Goal: Transaction & Acquisition: Obtain resource

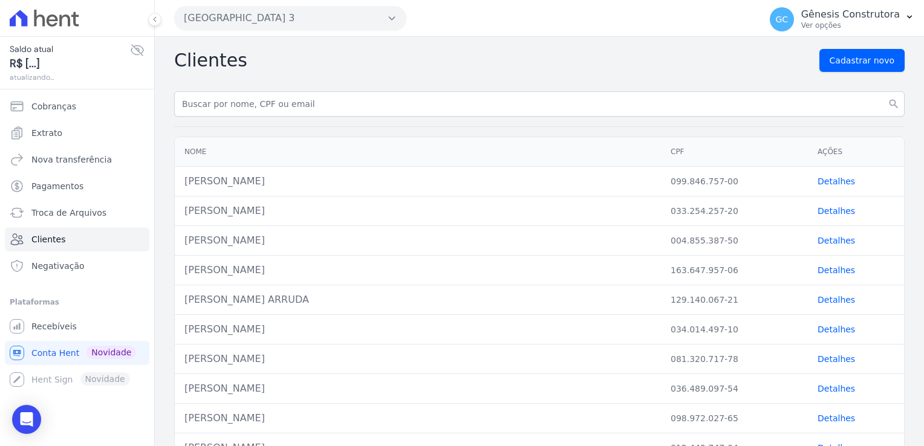
click at [315, 25] on button "[GEOGRAPHIC_DATA] 3" at bounding box center [290, 18] width 232 height 24
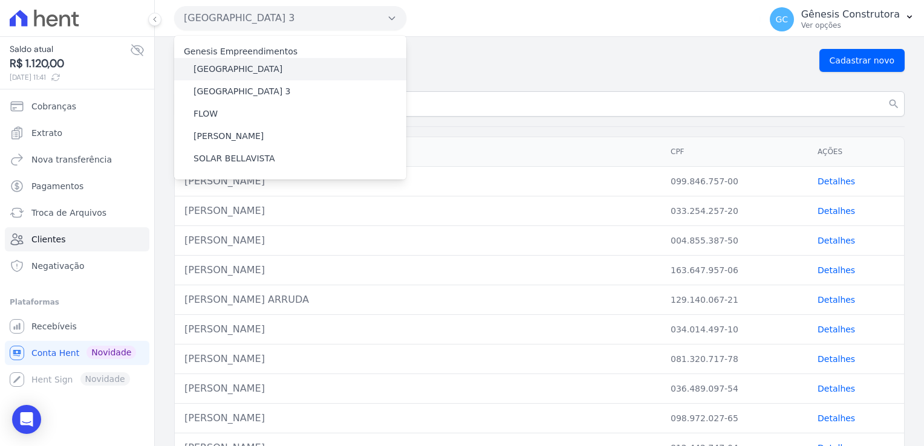
click at [274, 71] on div "[GEOGRAPHIC_DATA]" at bounding box center [290, 69] width 232 height 22
click at [273, 74] on div "[GEOGRAPHIC_DATA]" at bounding box center [290, 69] width 232 height 22
click at [243, 71] on label "[GEOGRAPHIC_DATA]" at bounding box center [238, 69] width 89 height 13
click at [0, 0] on input "[GEOGRAPHIC_DATA]" at bounding box center [0, 0] width 0 height 0
click at [243, 71] on label "[GEOGRAPHIC_DATA]" at bounding box center [238, 69] width 89 height 13
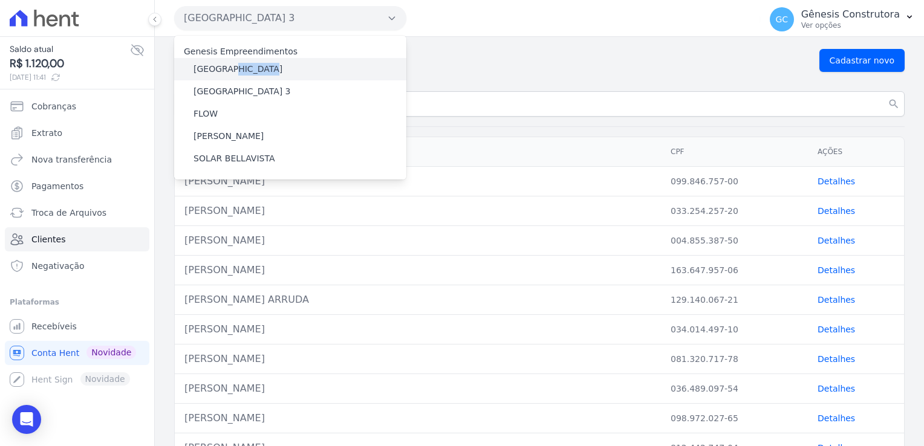
click at [0, 0] on input "[GEOGRAPHIC_DATA]" at bounding box center [0, 0] width 0 height 0
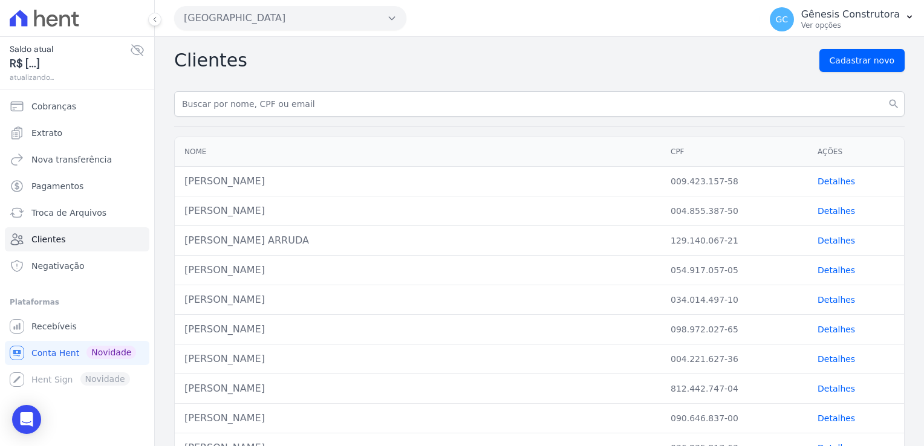
drag, startPoint x: 440, startPoint y: 57, endPoint x: 431, endPoint y: 63, distance: 10.6
click at [437, 60] on div "Clientes Cadastrar novo" at bounding box center [539, 60] width 730 height 23
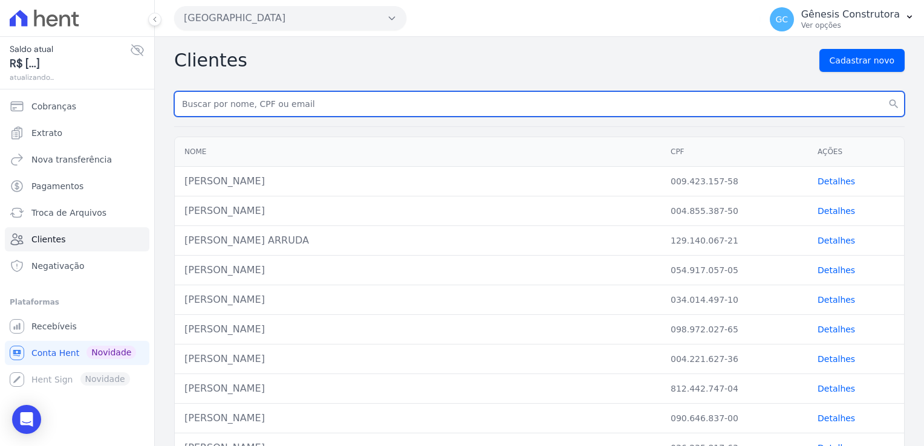
click at [311, 107] on input "text" at bounding box center [539, 103] width 730 height 25
paste input "MARILZA DA [PERSON_NAME]"
type input "MARILZA DA [PERSON_NAME]"
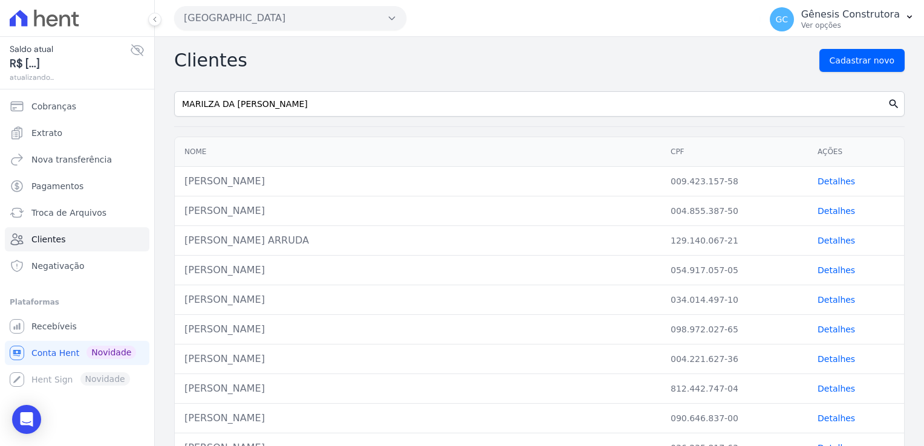
click at [883, 105] on button "search" at bounding box center [894, 103] width 22 height 25
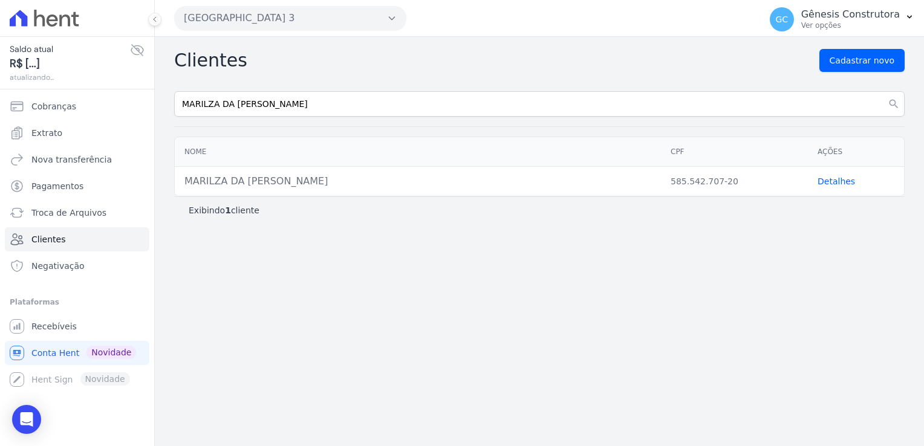
click at [827, 185] on link "Detalhes" at bounding box center [836, 182] width 37 height 10
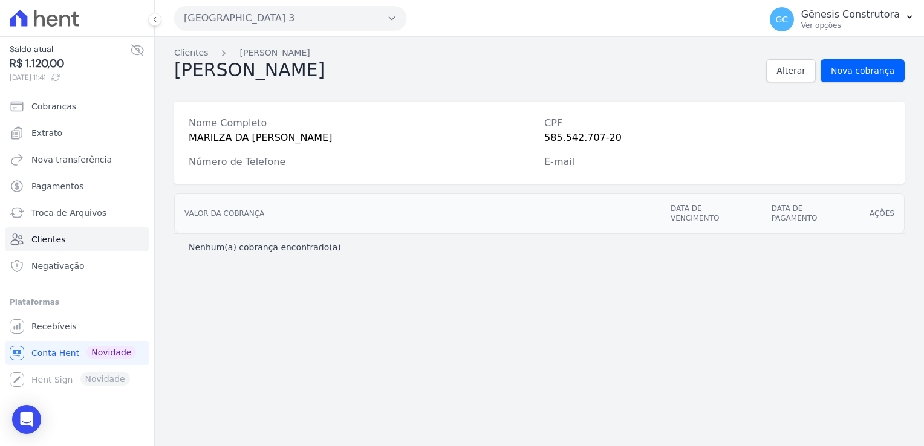
click at [341, 12] on button "[GEOGRAPHIC_DATA] 3" at bounding box center [290, 18] width 232 height 24
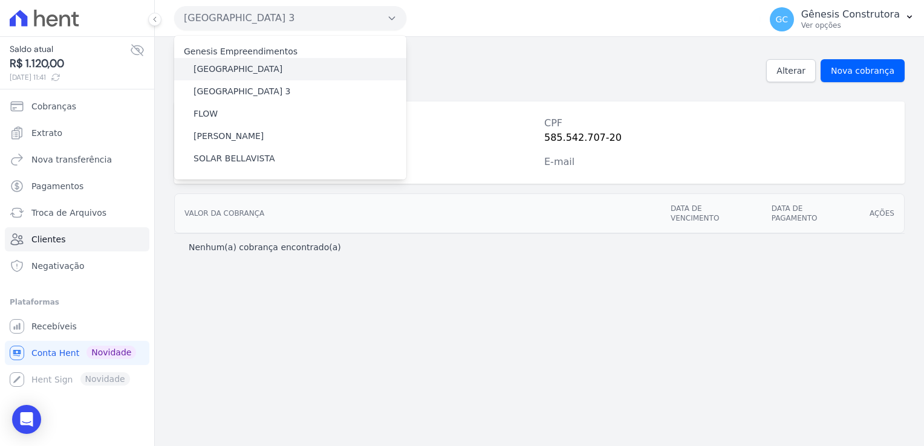
click at [277, 73] on div "[GEOGRAPHIC_DATA]" at bounding box center [290, 69] width 232 height 22
click at [281, 75] on div "[GEOGRAPHIC_DATA]" at bounding box center [290, 69] width 232 height 22
click at [263, 74] on div "[GEOGRAPHIC_DATA]" at bounding box center [290, 69] width 232 height 22
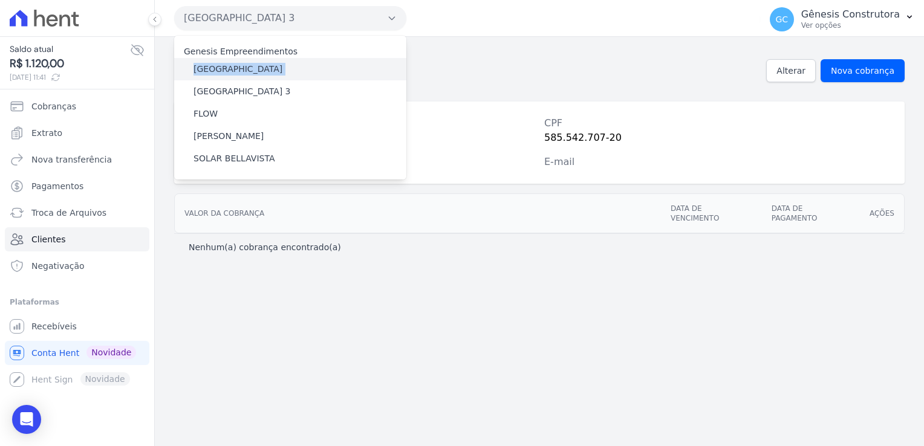
drag, startPoint x: 263, startPoint y: 74, endPoint x: 244, endPoint y: 78, distance: 19.2
click at [244, 78] on div "[GEOGRAPHIC_DATA]" at bounding box center [290, 69] width 232 height 22
click at [455, 271] on div "Clientes Marilza Marinho Marilza Marinho Alterar Nova cobrança Nome Completo MA…" at bounding box center [539, 241] width 769 height 409
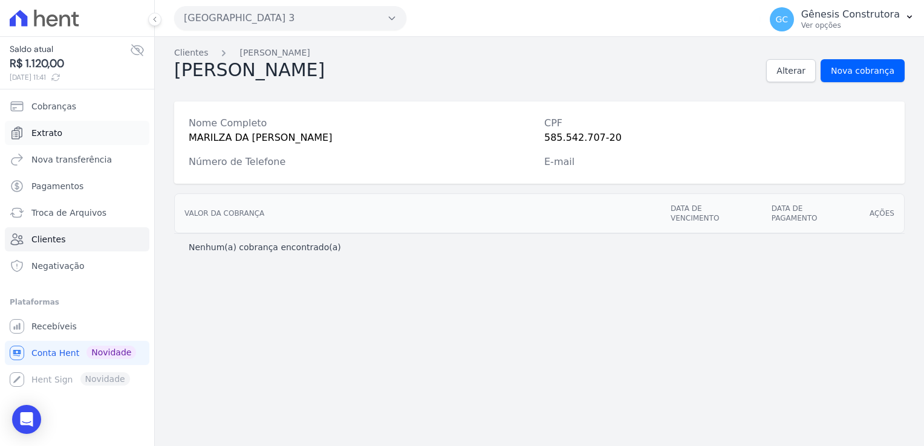
click at [56, 134] on span "Extrato" at bounding box center [46, 133] width 31 height 12
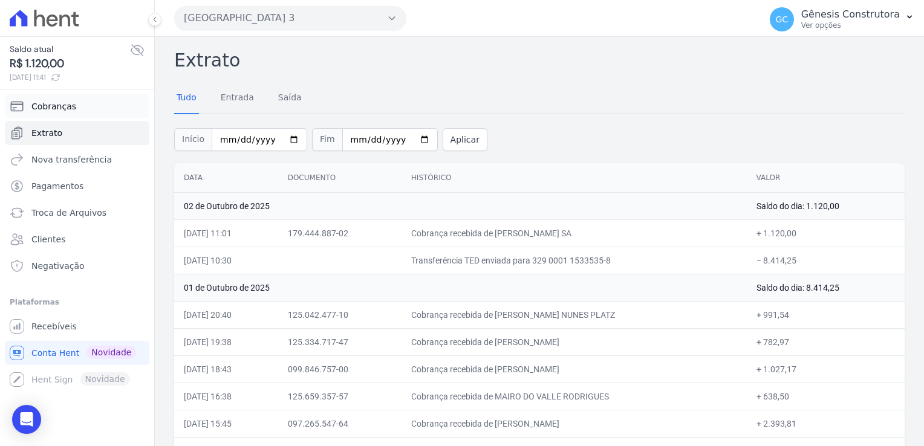
click at [45, 109] on span "Cobranças" at bounding box center [53, 106] width 45 height 12
click at [73, 111] on link "Cobranças" at bounding box center [77, 106] width 145 height 24
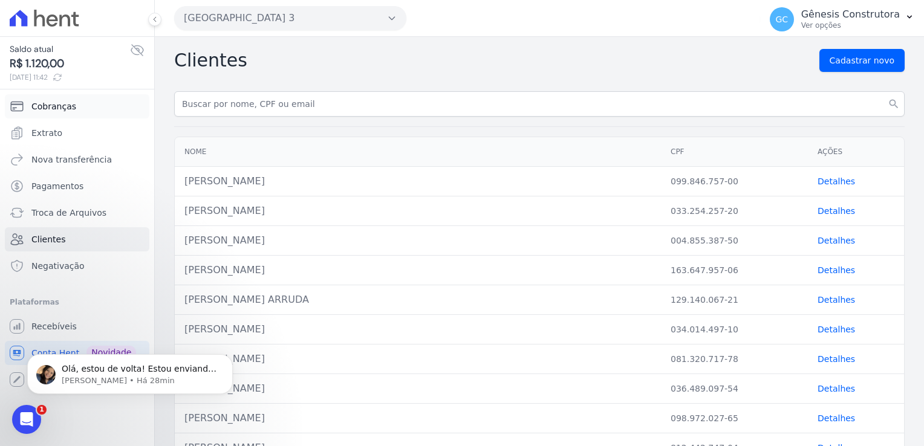
click at [63, 106] on span "Cobranças" at bounding box center [53, 106] width 45 height 12
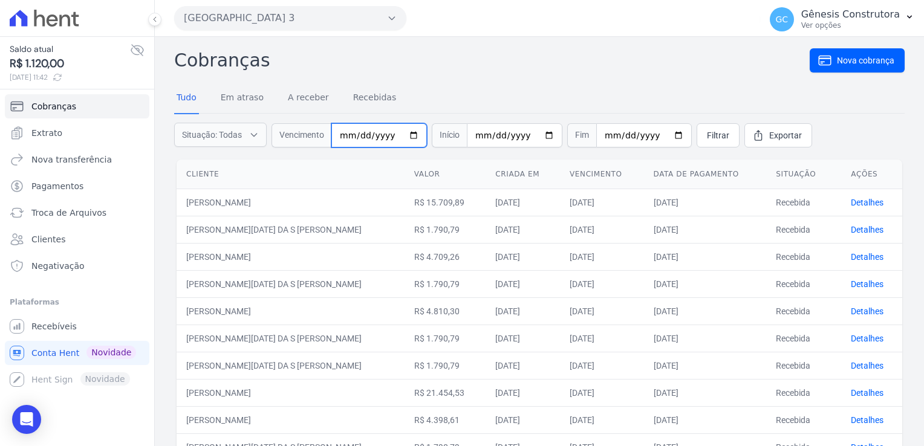
click at [358, 134] on input "date" at bounding box center [379, 135] width 96 height 24
type input "2025-10-17"
click at [702, 142] on link "Filtrar" at bounding box center [718, 135] width 43 height 24
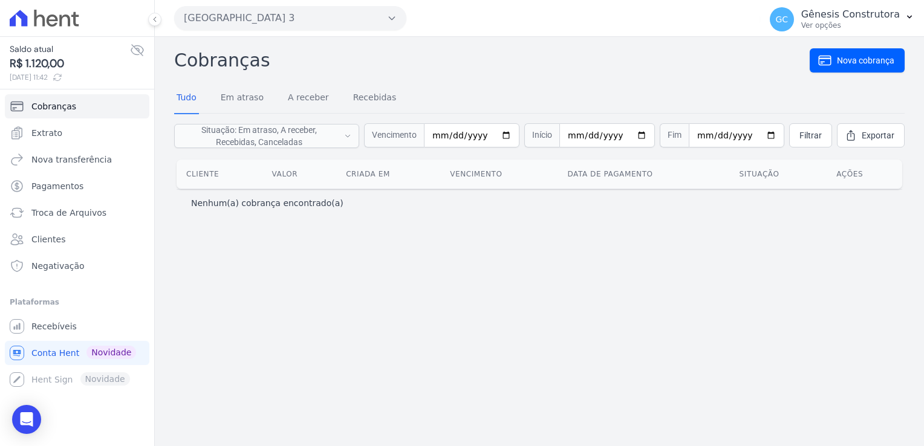
click at [315, 24] on button "[GEOGRAPHIC_DATA] 3" at bounding box center [290, 18] width 232 height 24
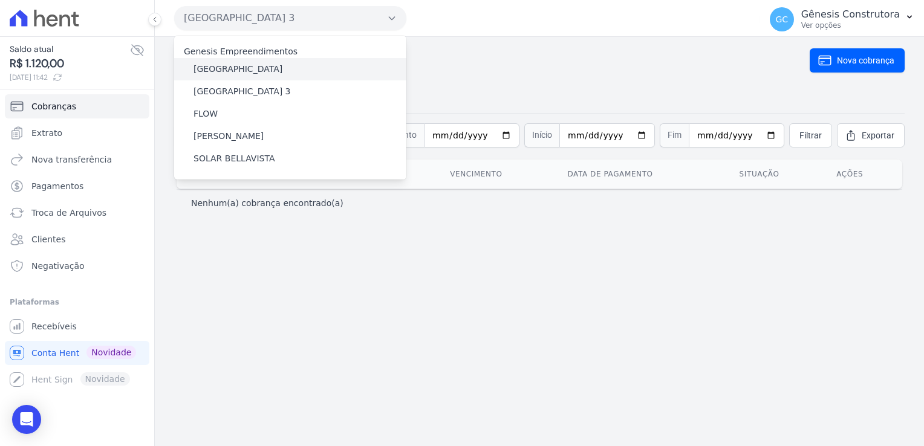
click at [248, 76] on div "[GEOGRAPHIC_DATA]" at bounding box center [290, 69] width 232 height 22
click at [249, 71] on label "[GEOGRAPHIC_DATA]" at bounding box center [238, 69] width 89 height 13
click at [0, 0] on input "[GEOGRAPHIC_DATA]" at bounding box center [0, 0] width 0 height 0
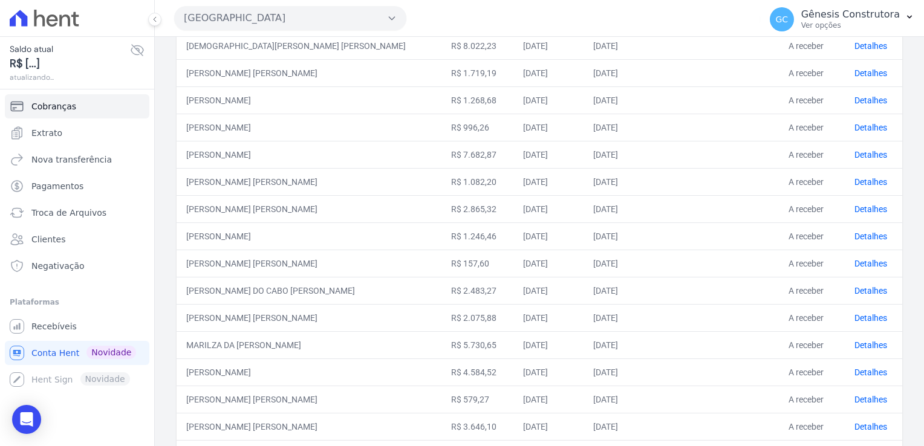
scroll to position [423, 0]
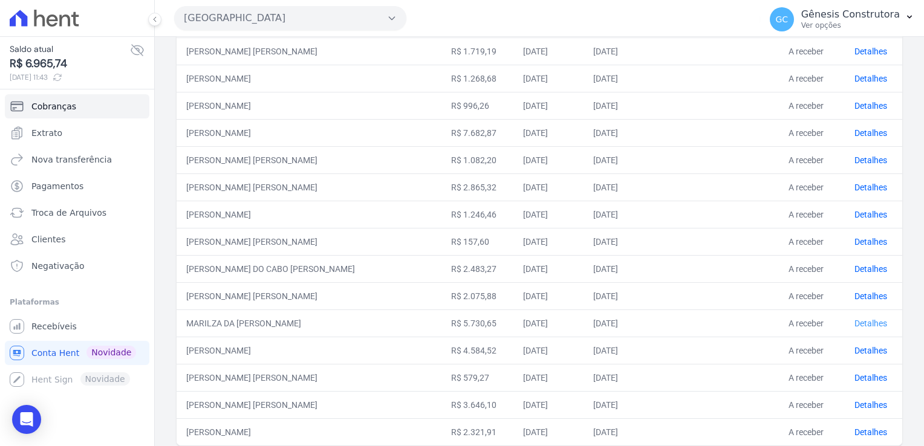
click at [869, 323] on link "Detalhes" at bounding box center [870, 324] width 33 height 10
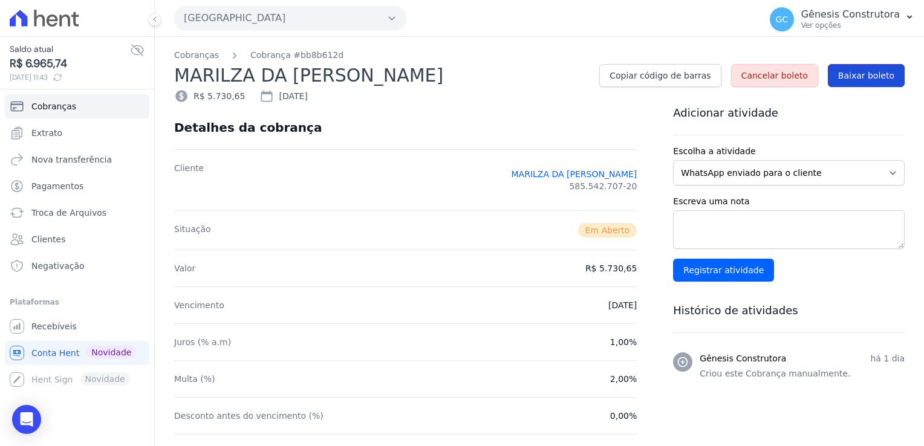
click at [842, 78] on span "Baixar boleto" at bounding box center [866, 76] width 56 height 12
